Goal: Find contact information: Obtain details needed to contact an individual or organization

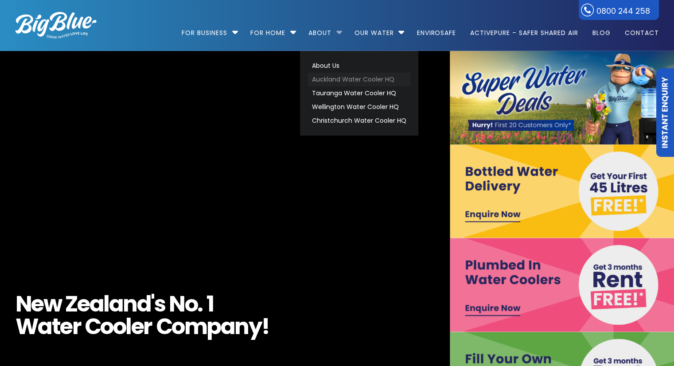
click at [329, 78] on link "Auckland Water Cooler HQ" at bounding box center [359, 80] width 102 height 14
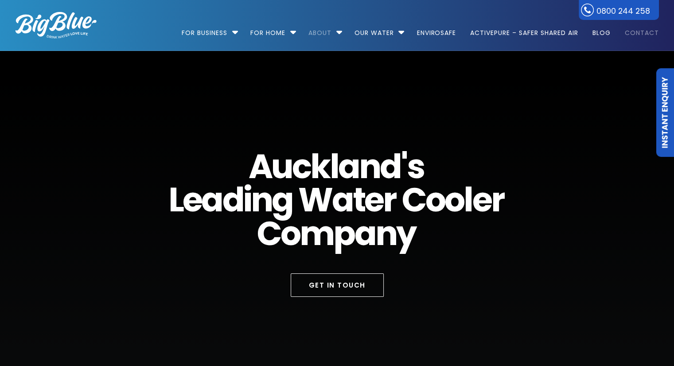
click at [631, 32] on link "Contact" at bounding box center [639, 28] width 40 height 57
